Goal: Information Seeking & Learning: Find specific fact

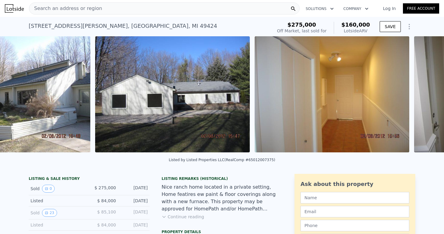
scroll to position [0, 276]
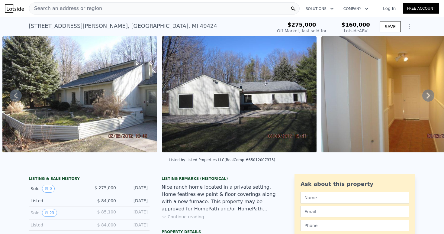
click at [93, 123] on img at bounding box center [79, 94] width 155 height 116
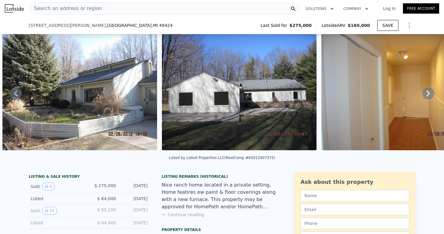
scroll to position [42, 0]
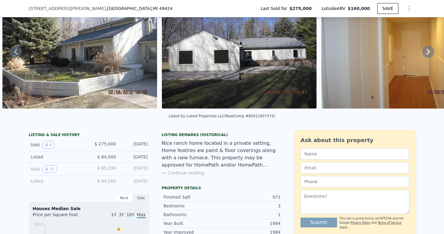
click at [175, 172] on button "Continue reading" at bounding box center [183, 173] width 43 height 6
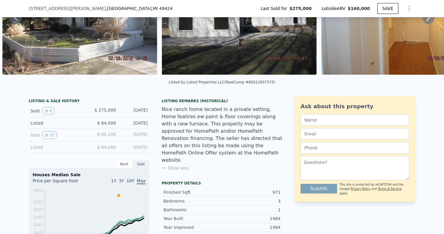
scroll to position [149, 0]
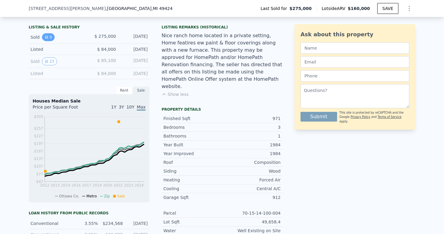
click at [48, 36] on button "0" at bounding box center [48, 37] width 13 height 8
click at [53, 56] on div "Sold 23 $ 85,100 [DATE]" at bounding box center [89, 61] width 121 height 13
click at [51, 58] on button "23" at bounding box center [49, 61] width 15 height 8
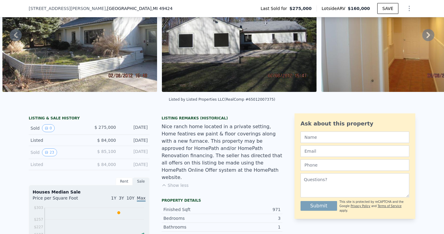
scroll to position [2, 0]
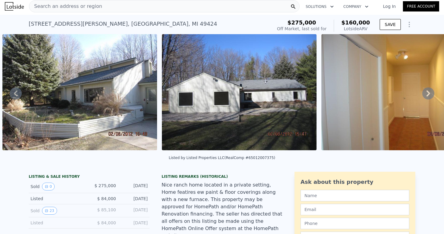
click at [102, 118] on img at bounding box center [79, 92] width 155 height 116
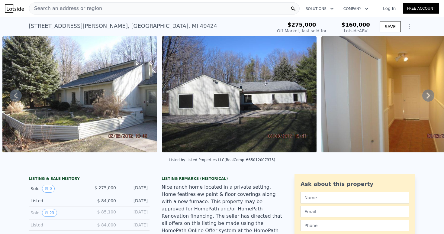
click at [411, 26] on icon "Show Options" at bounding box center [409, 26] width 7 height 7
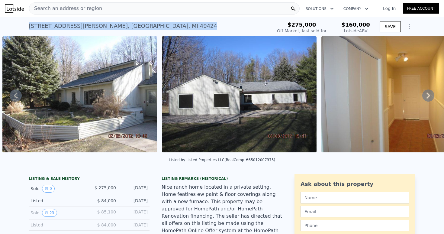
drag, startPoint x: 29, startPoint y: 25, endPoint x: 140, endPoint y: 26, distance: 110.9
click at [140, 26] on div "[STREET_ADDRESS][PERSON_NAME] Sold [DATE] for $275k (~ARV $160k )" at bounding box center [149, 27] width 241 height 17
copy div "[STREET_ADDRESS][PERSON_NAME]"
